Goal: Navigation & Orientation: Find specific page/section

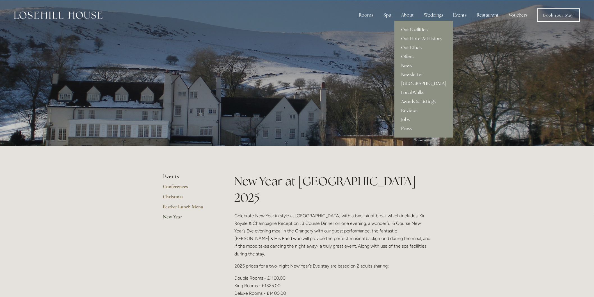
click at [411, 26] on link "Our Facilities" at bounding box center [424, 29] width 59 height 9
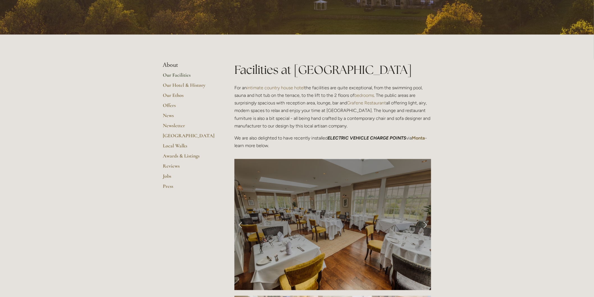
scroll to position [94, 0]
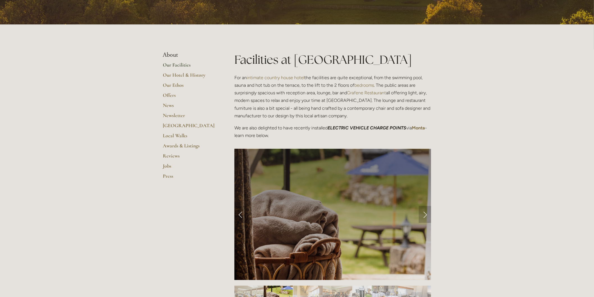
click at [425, 212] on link "Next Slide" at bounding box center [425, 214] width 12 height 17
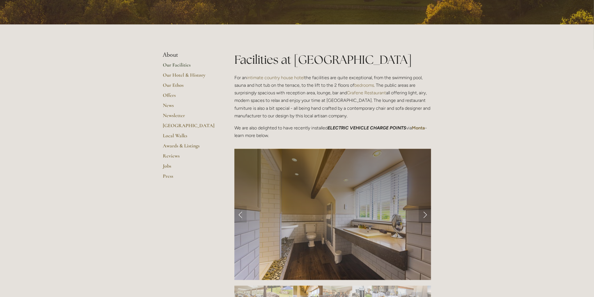
click at [425, 213] on link "Next Slide" at bounding box center [425, 214] width 12 height 17
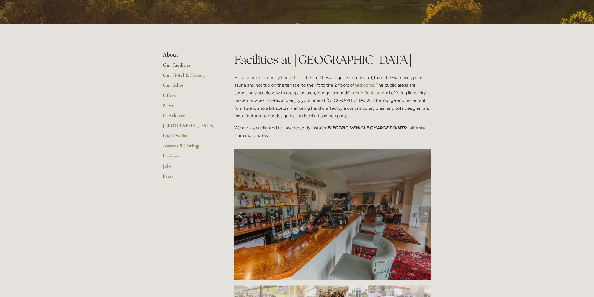
click at [425, 213] on link "Next Slide" at bounding box center [425, 214] width 12 height 17
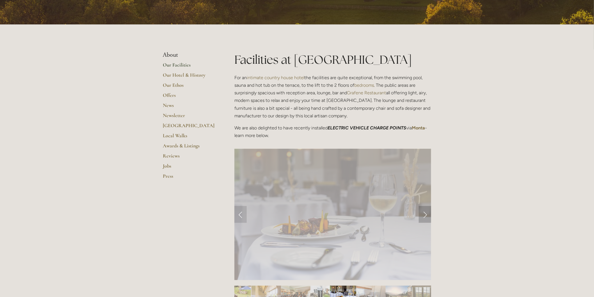
click at [425, 213] on link "Next Slide" at bounding box center [425, 214] width 12 height 17
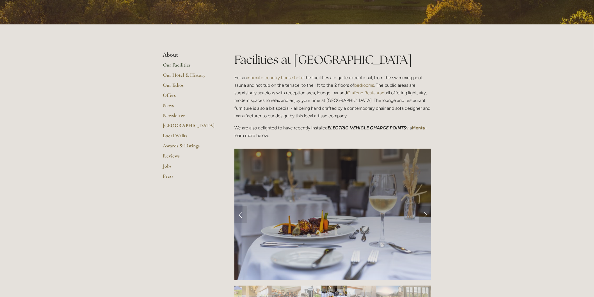
click at [425, 213] on link "Next Slide" at bounding box center [425, 214] width 12 height 17
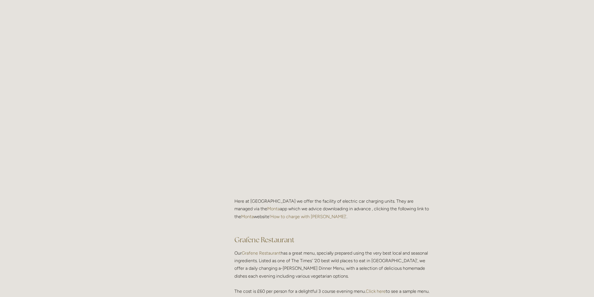
scroll to position [749, 0]
